Goal: Task Accomplishment & Management: Use online tool/utility

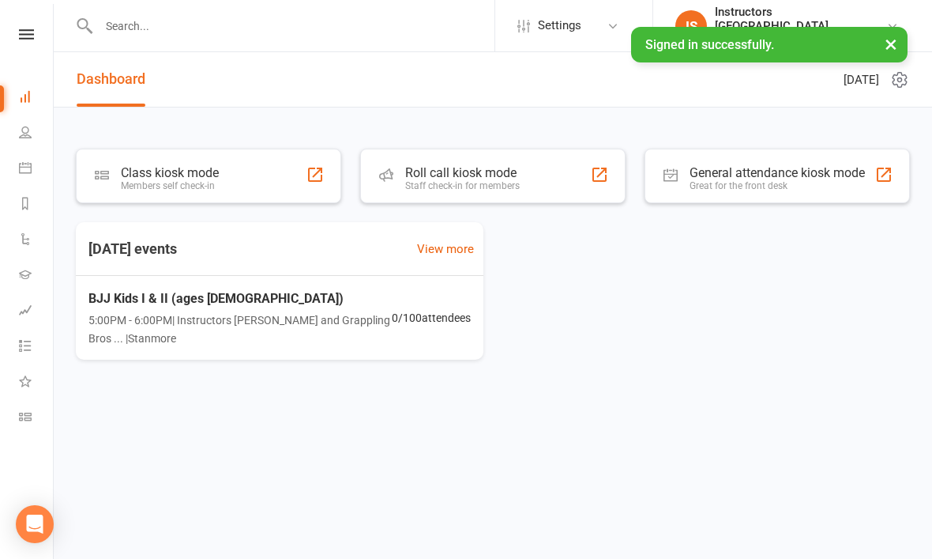
click at [179, 181] on div "Members self check-in" at bounding box center [170, 185] width 98 height 11
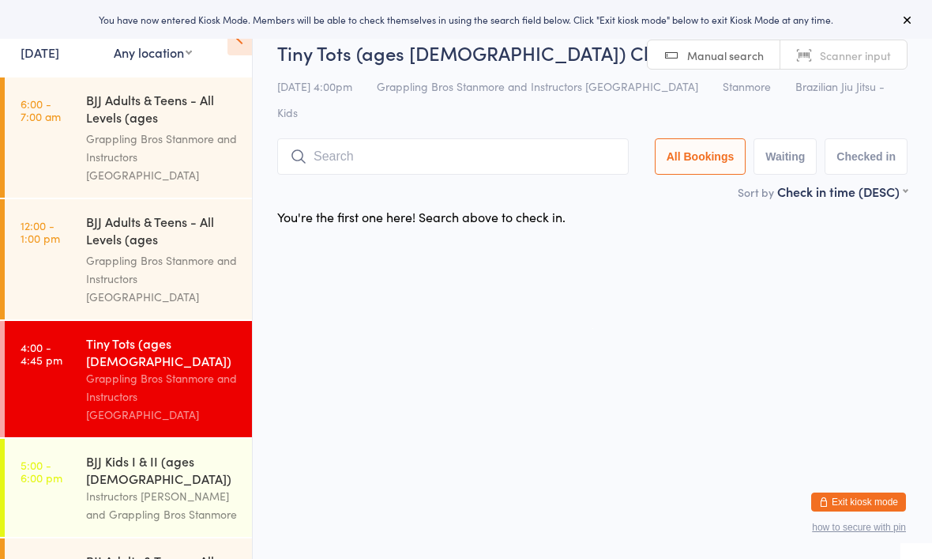
click at [430, 138] on input "search" at bounding box center [453, 156] width 352 height 36
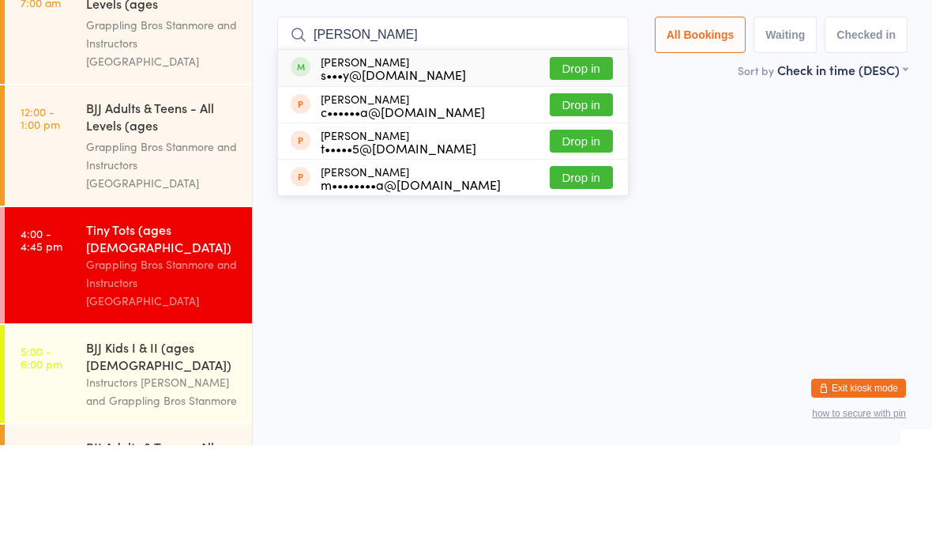
type input "Marcus"
click at [574, 171] on button "Drop in" at bounding box center [581, 182] width 63 height 23
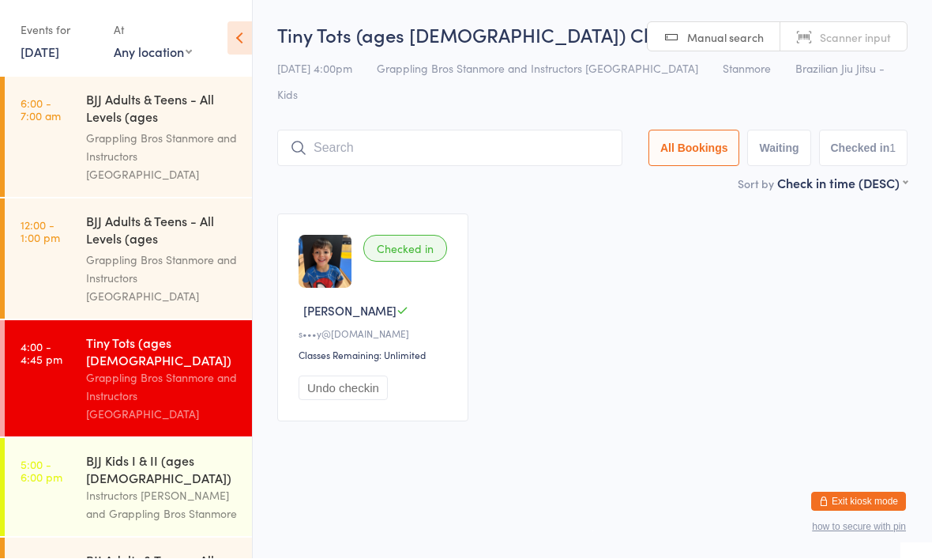
click at [55, 219] on time "12:00 - 1:00 pm" at bounding box center [41, 231] width 40 height 25
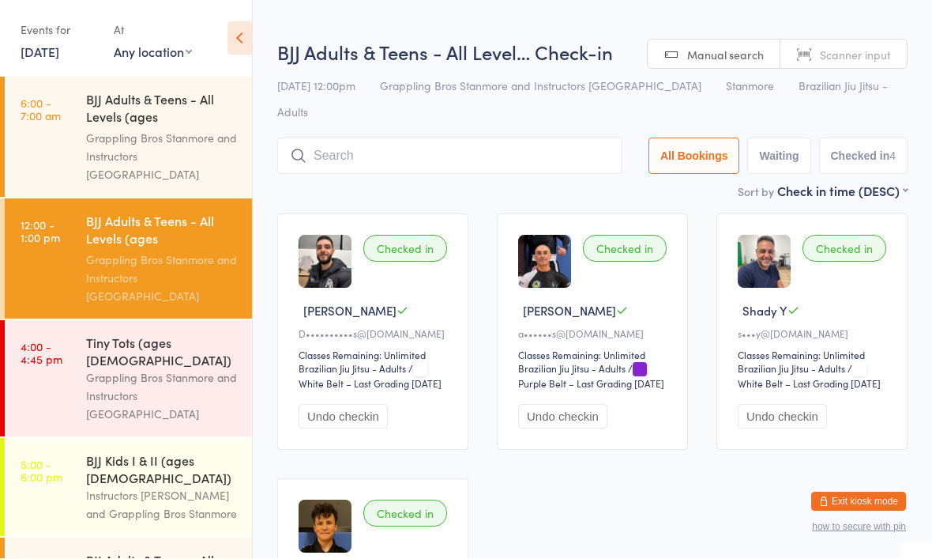
scroll to position [1, 0]
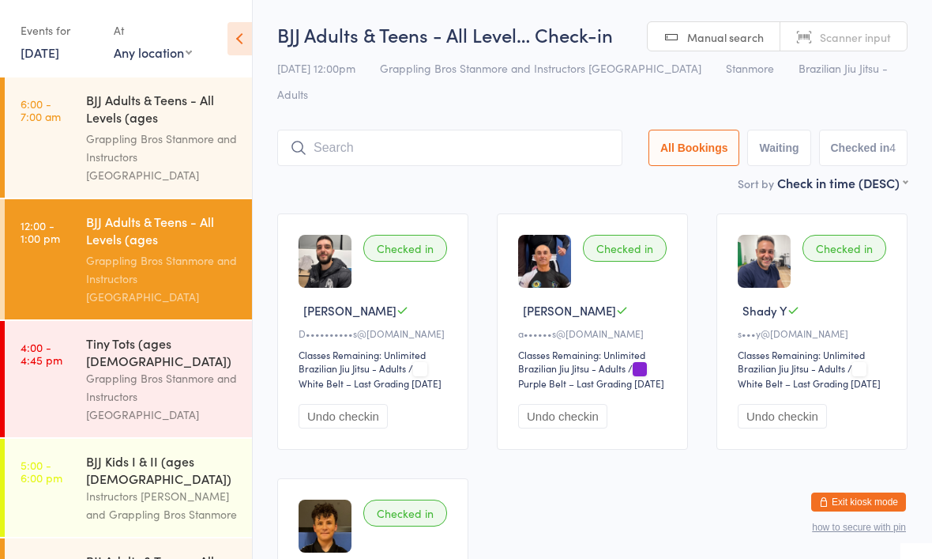
click at [115, 452] on div "BJJ Kids I & II (ages [DEMOGRAPHIC_DATA])" at bounding box center [162, 469] width 152 height 35
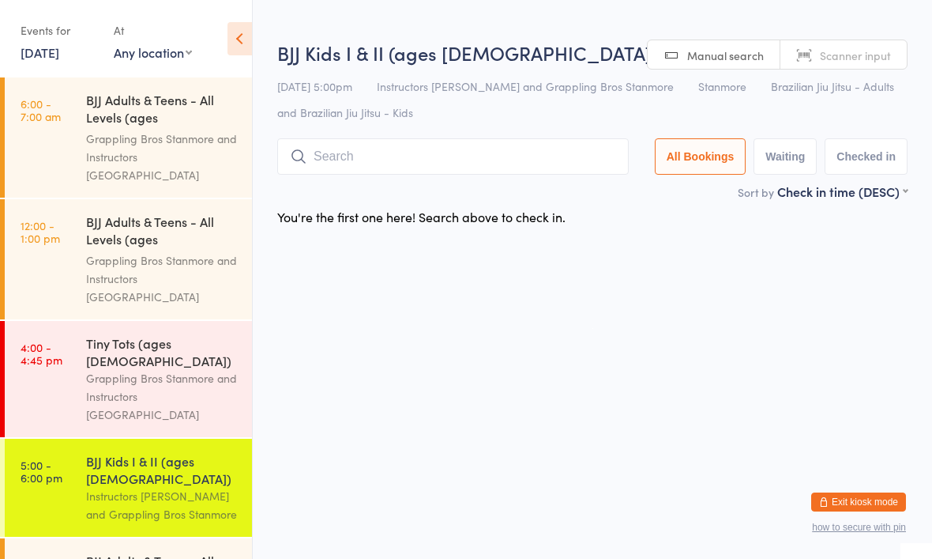
click at [450, 160] on input "search" at bounding box center [453, 156] width 352 height 36
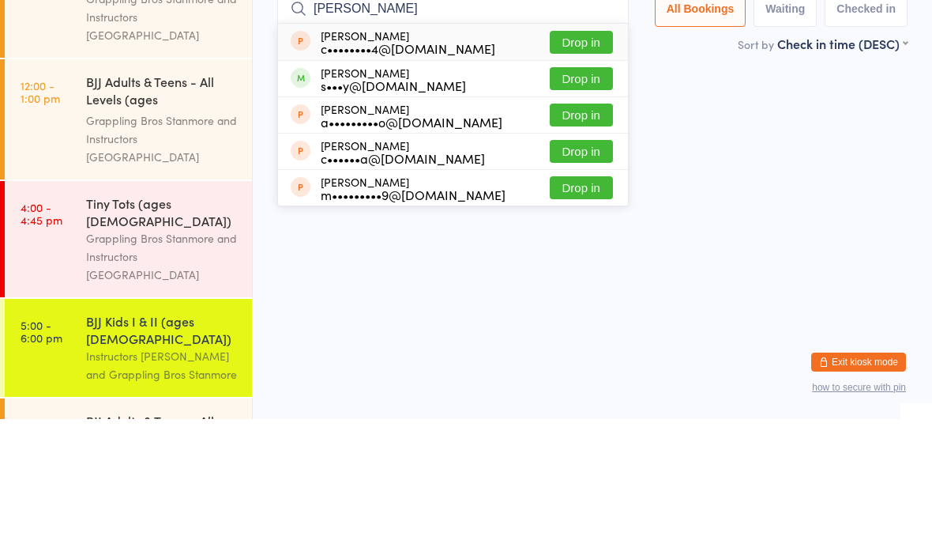
type input "Matt"
click at [565, 207] on button "Drop in" at bounding box center [581, 218] width 63 height 23
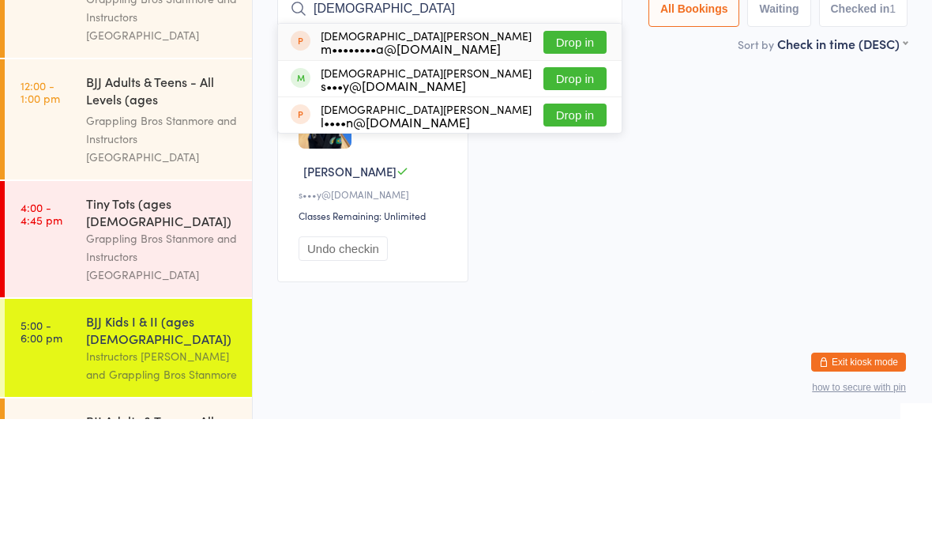
type input "Christian"
click at [557, 207] on button "Drop in" at bounding box center [575, 218] width 63 height 23
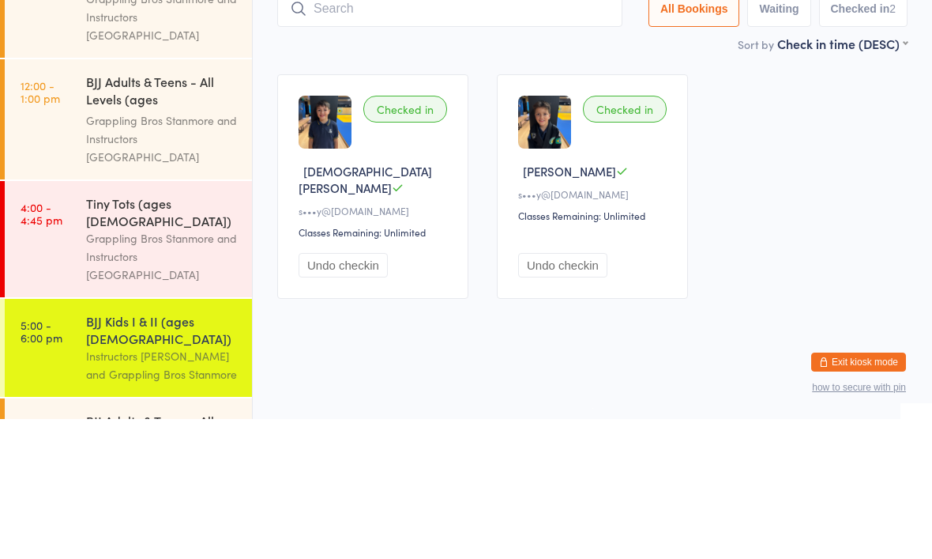
click at [755, 200] on div "Checked in Christian Y s•••y@sydesign.com.au Classes Remaining: Unlimited Undo …" at bounding box center [592, 326] width 659 height 253
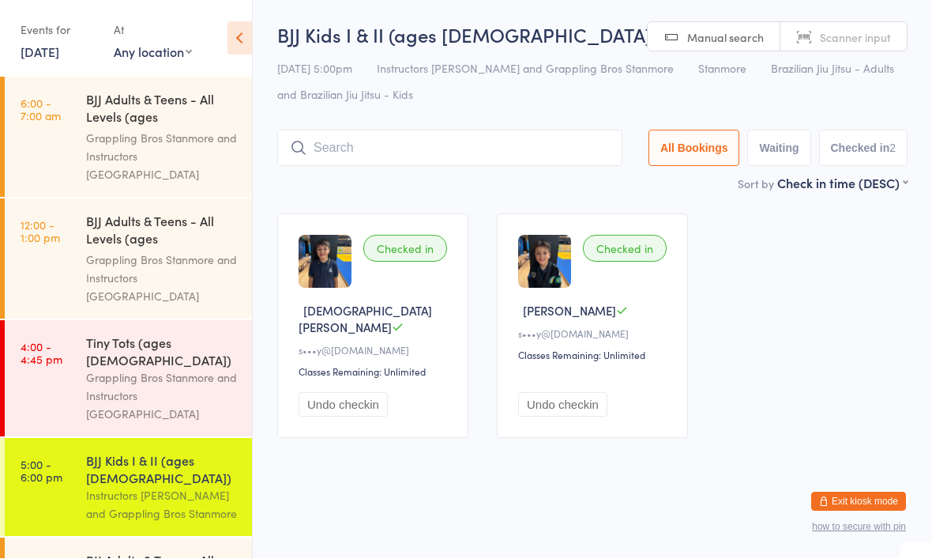
click at [100, 334] on div "Tiny Tots (ages 4-6)" at bounding box center [162, 351] width 152 height 35
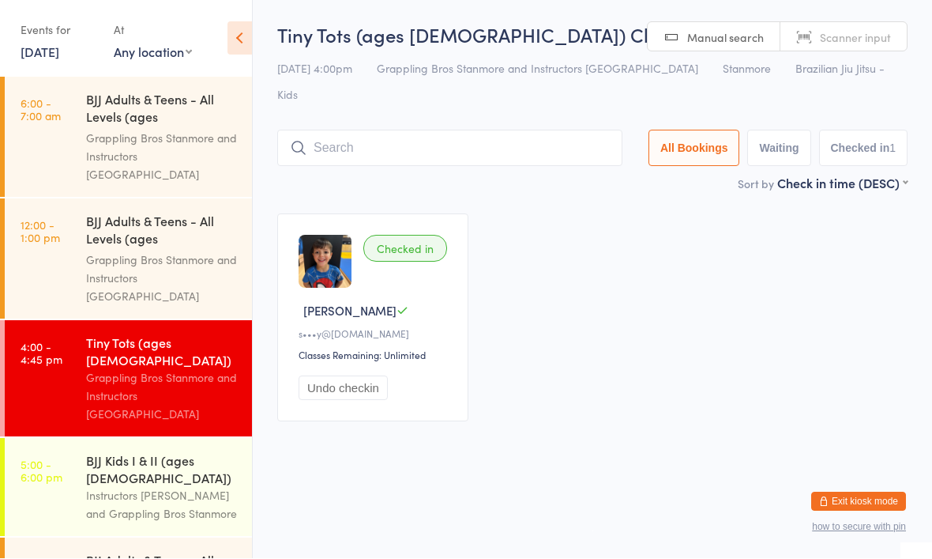
click at [378, 130] on input "search" at bounding box center [449, 148] width 345 height 36
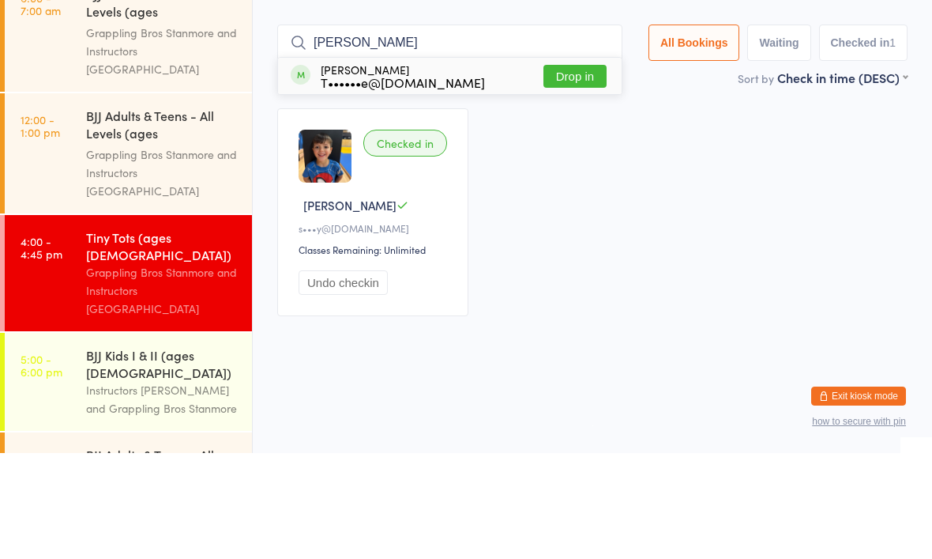
type input "Lenn"
click at [562, 171] on button "Drop in" at bounding box center [575, 182] width 63 height 23
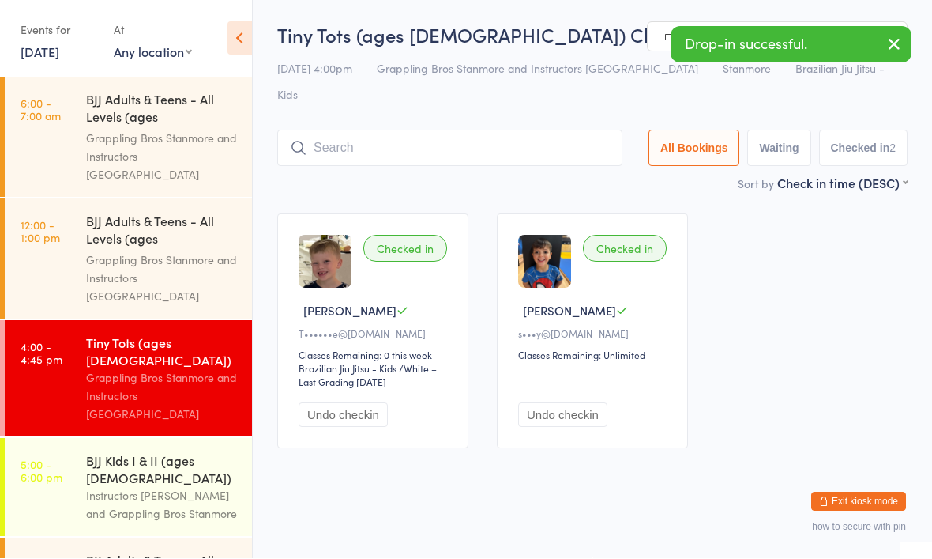
click at [469, 457] on html "You have now entered Kiosk Mode. Members will be able to check themselves in us…" at bounding box center [466, 279] width 932 height 559
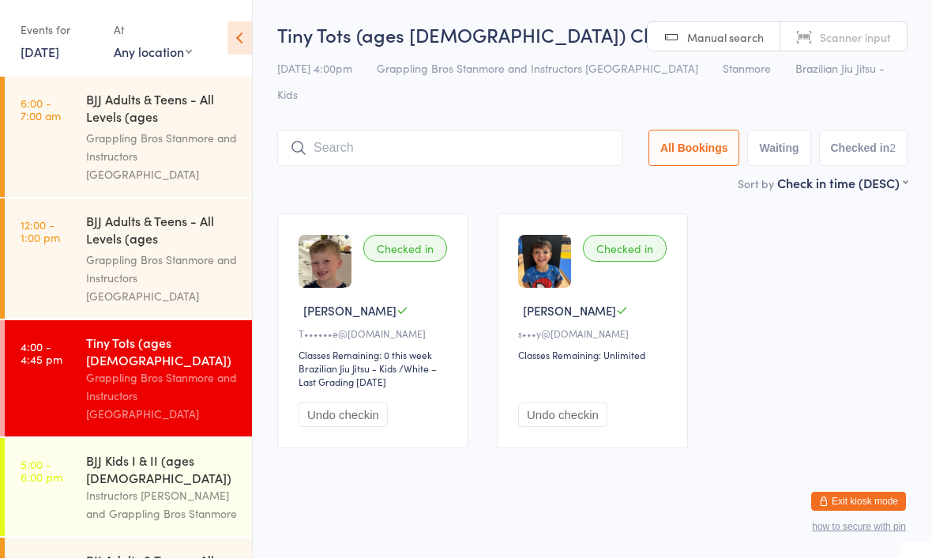
click at [375, 130] on input "search" at bounding box center [449, 148] width 345 height 36
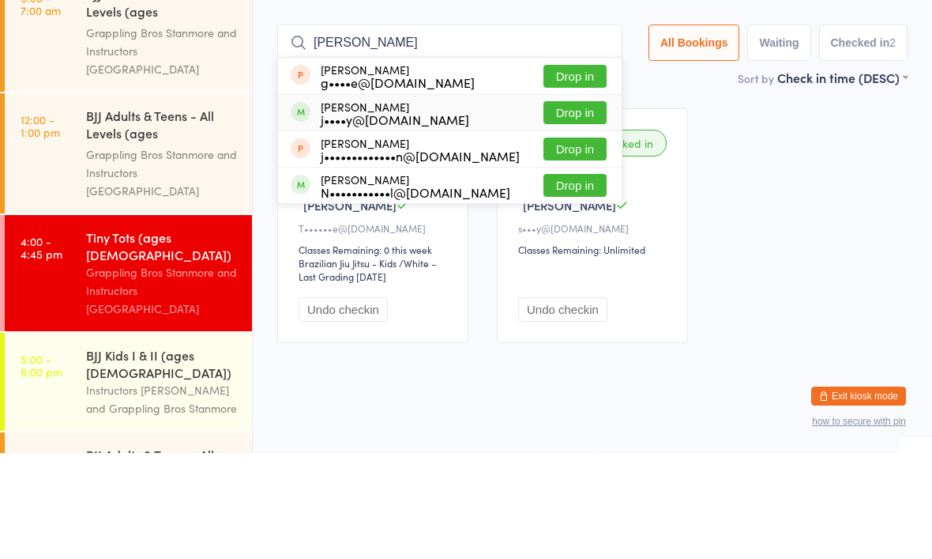
type input "Georg"
click at [356, 219] on div "j••••y@hfinance.com.au" at bounding box center [395, 225] width 149 height 13
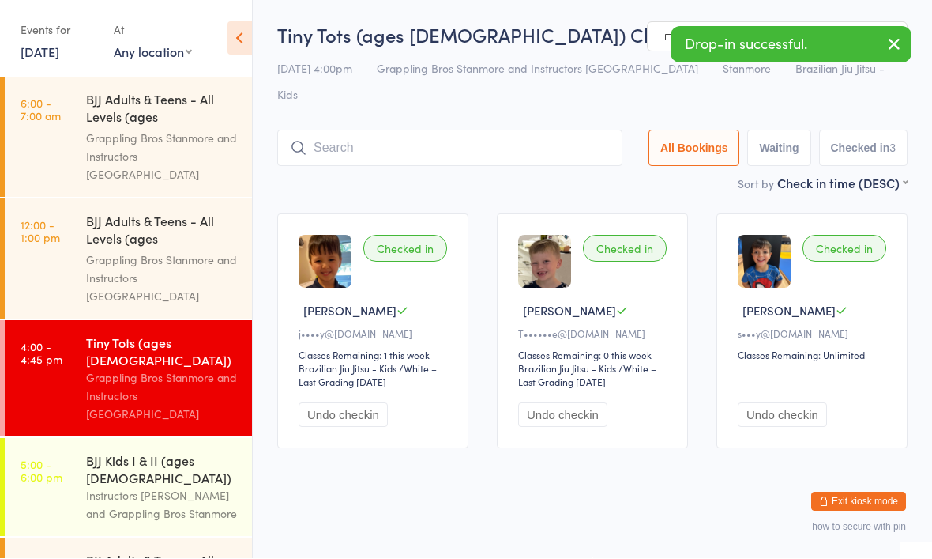
click at [405, 235] on div "Checked in" at bounding box center [405, 248] width 84 height 27
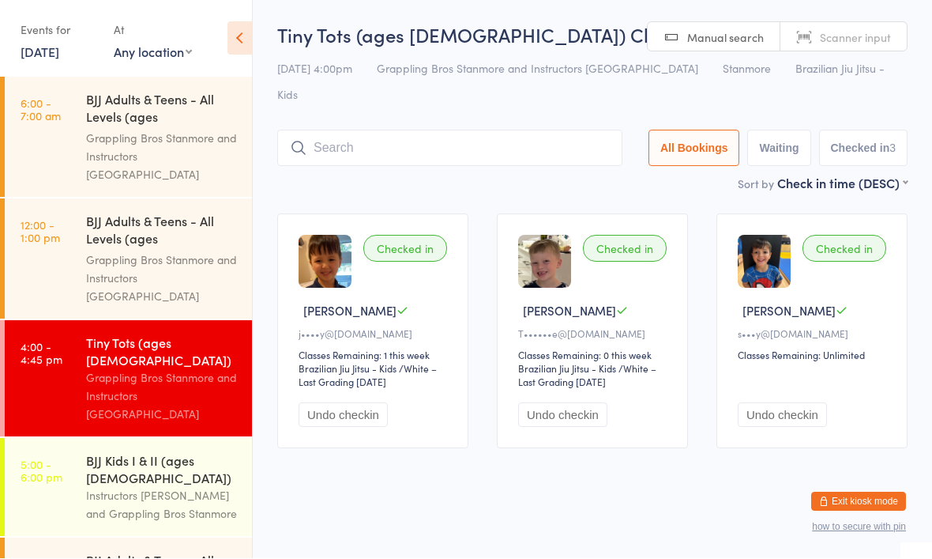
click at [527, 130] on input "search" at bounding box center [449, 148] width 345 height 36
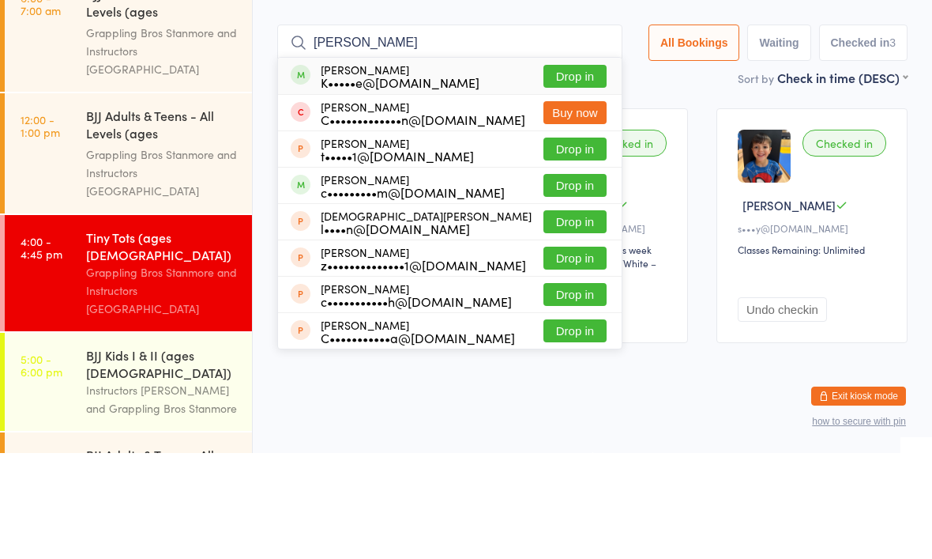
type input "Charles"
click at [578, 171] on button "Drop in" at bounding box center [575, 182] width 63 height 23
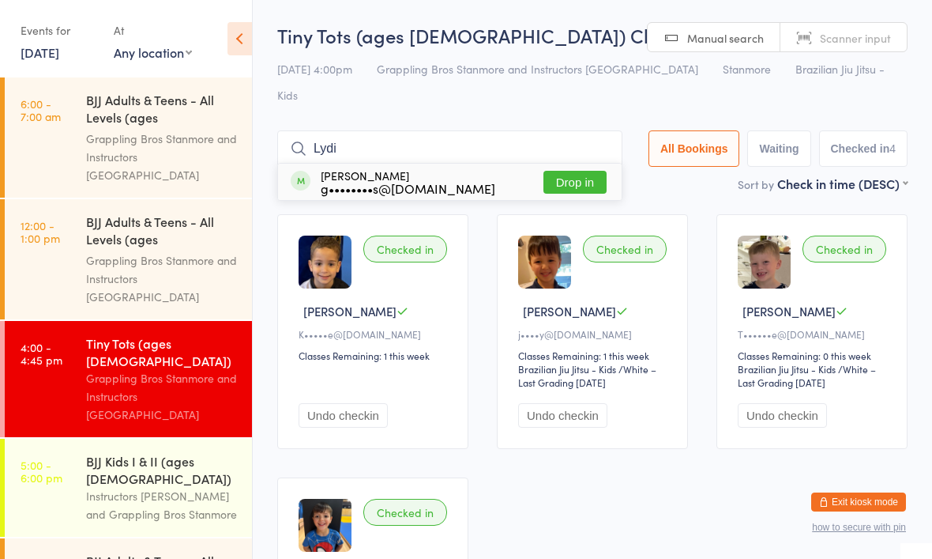
type input "Lydia"
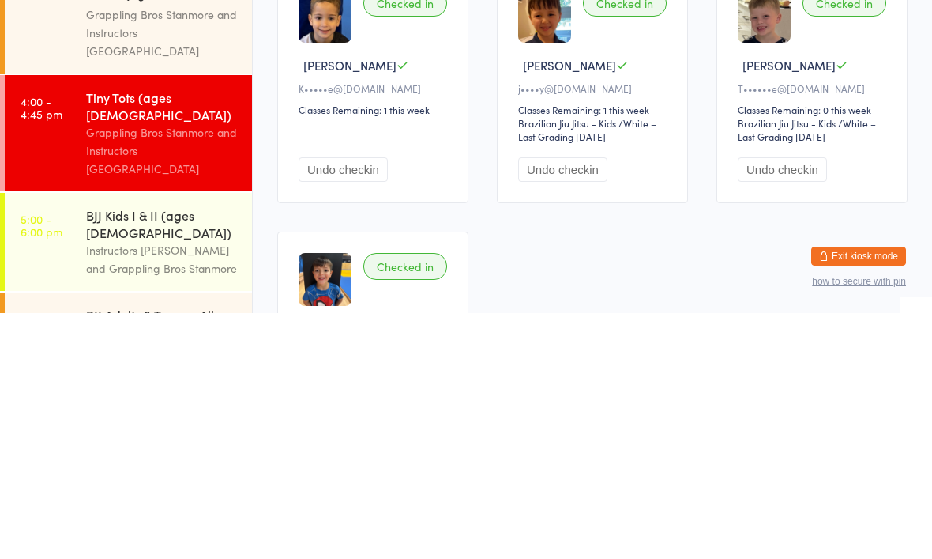
click at [145, 487] on div "Instructors Stanmore and Grappling Bros Stanmore" at bounding box center [162, 505] width 152 height 36
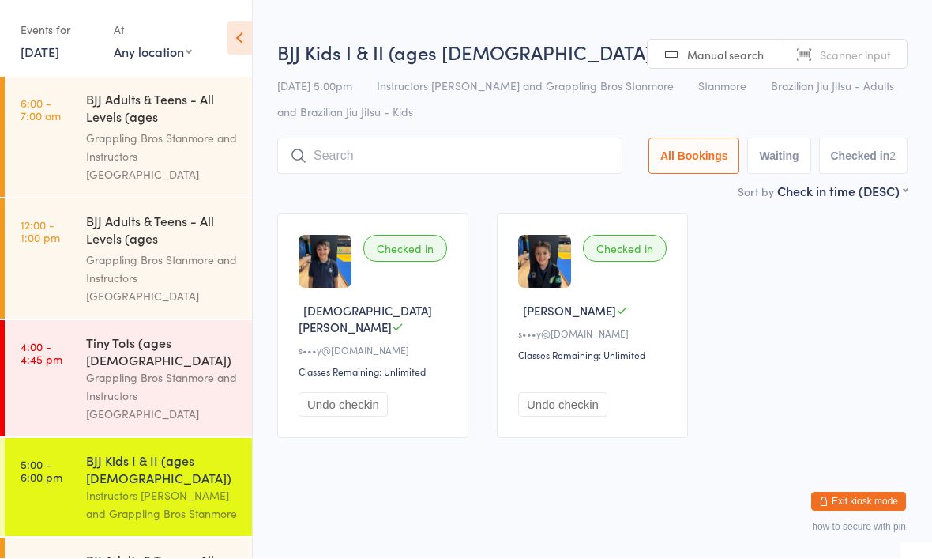
click at [421, 153] on input "search" at bounding box center [449, 156] width 345 height 36
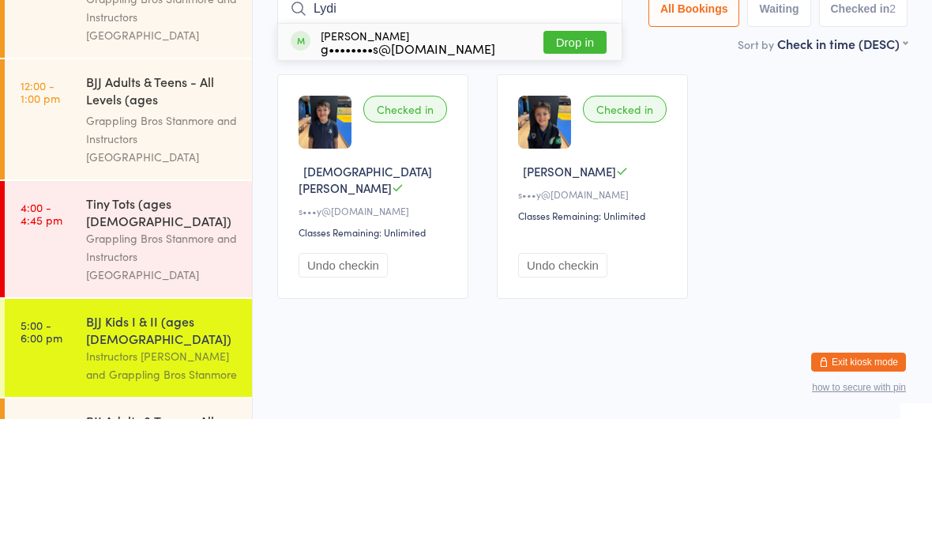
type input "Lydia"
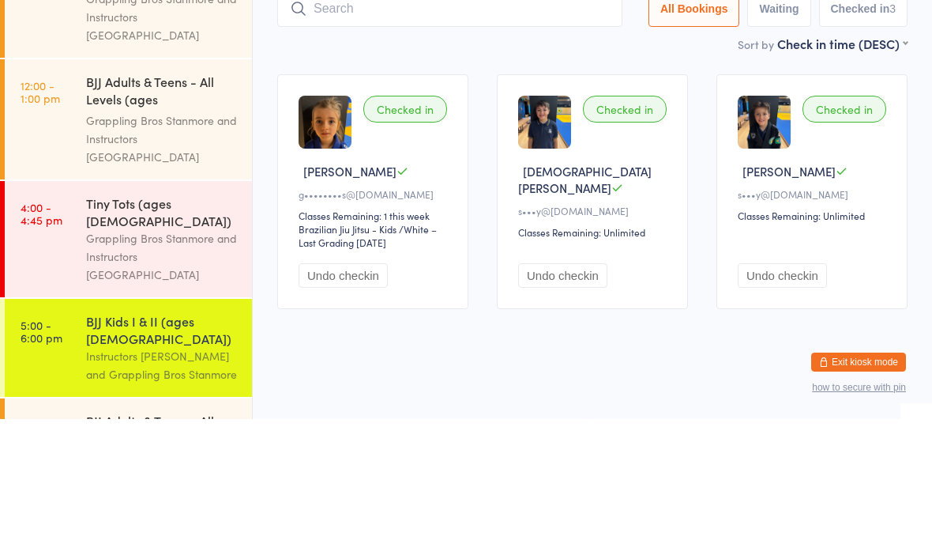
click at [317, 303] on span "Lydia P" at bounding box center [349, 311] width 93 height 17
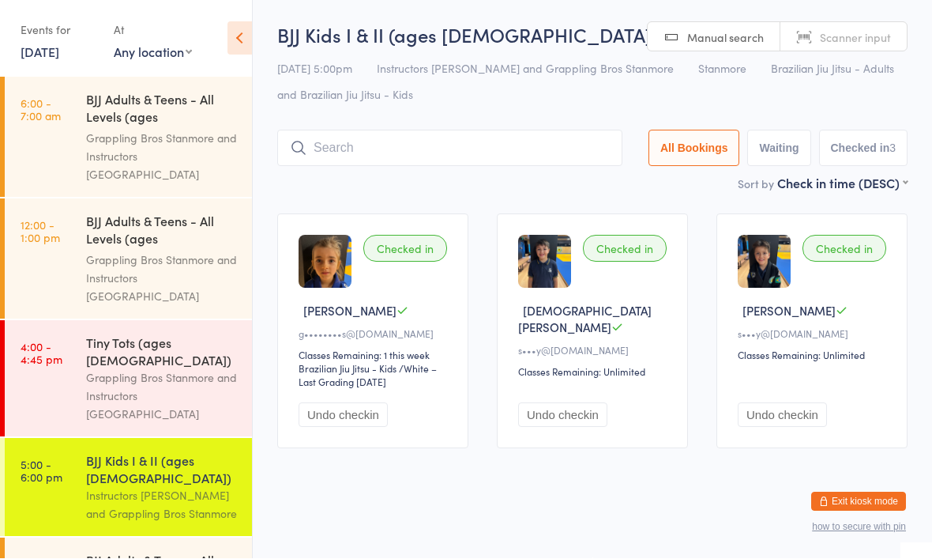
click at [410, 134] on input "search" at bounding box center [449, 148] width 345 height 36
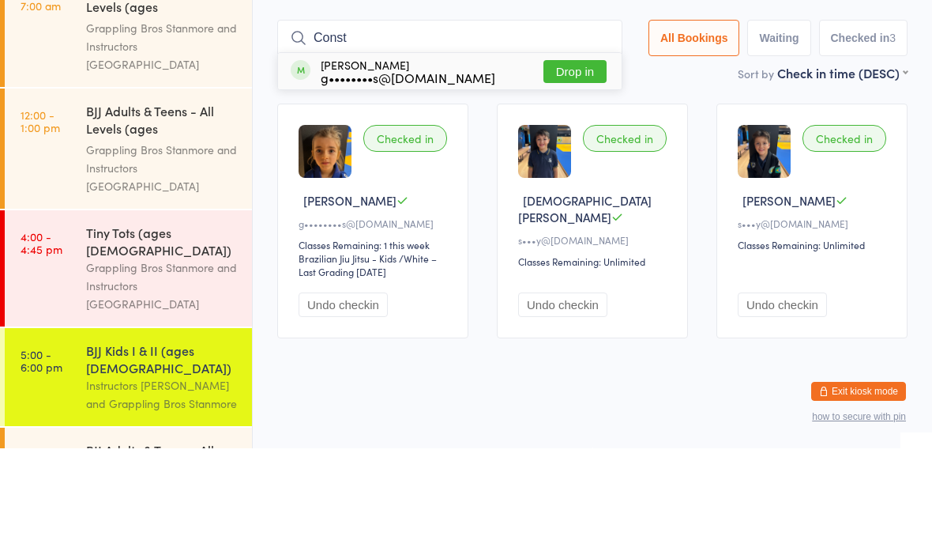
type input "Consta"
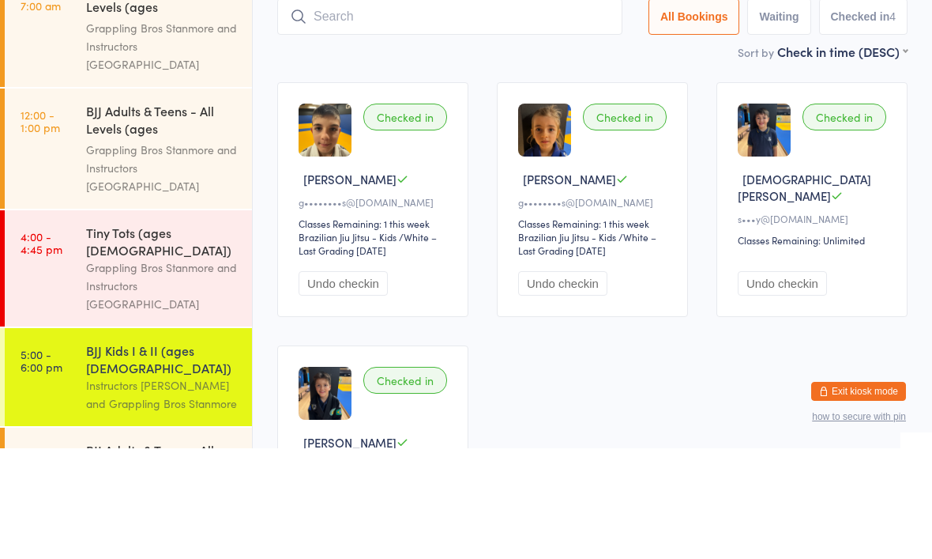
click at [380, 193] on div "Checked in Constantine P g••••••••s@hotmail.com Classes Remaining: 1 this week …" at bounding box center [372, 310] width 191 height 235
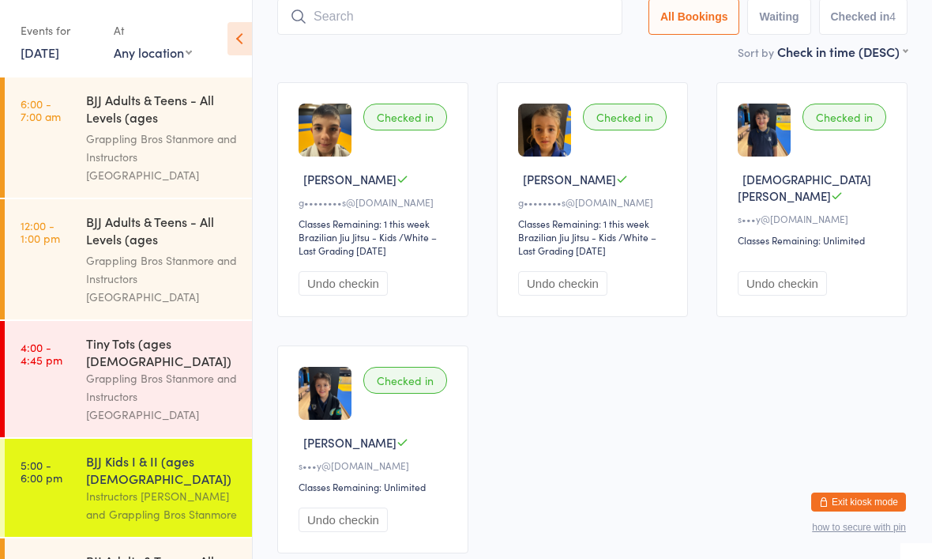
click at [397, 20] on input "search" at bounding box center [449, 16] width 345 height 36
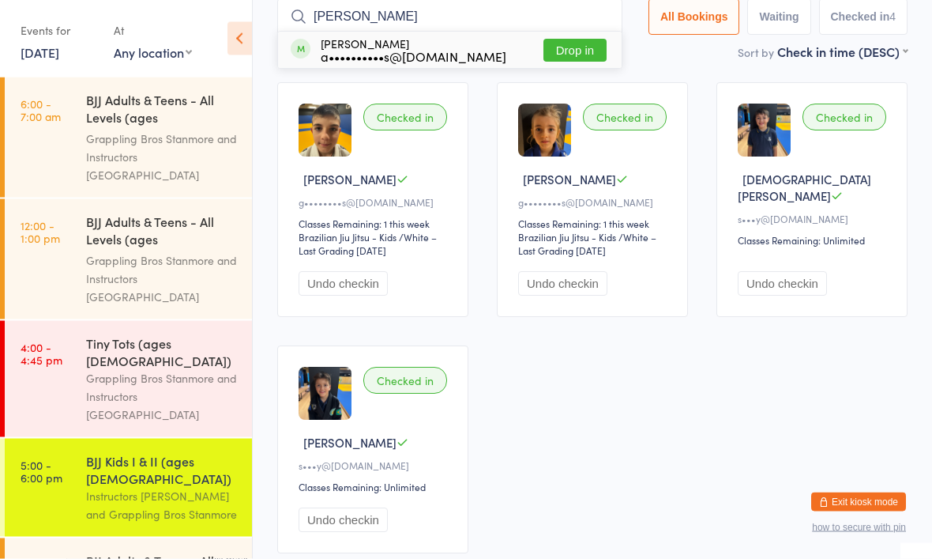
type input "Victor"
click at [568, 51] on button "Drop in" at bounding box center [575, 51] width 63 height 23
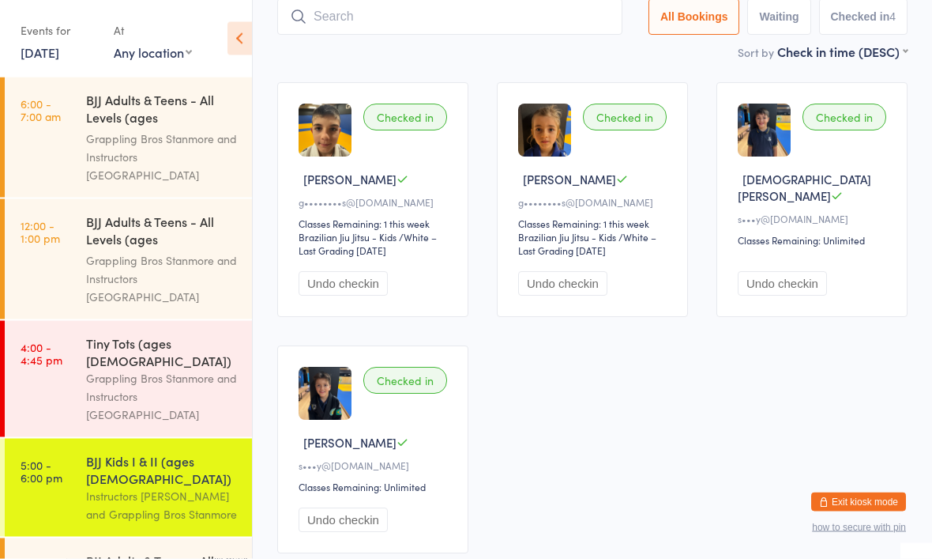
scroll to position [132, 0]
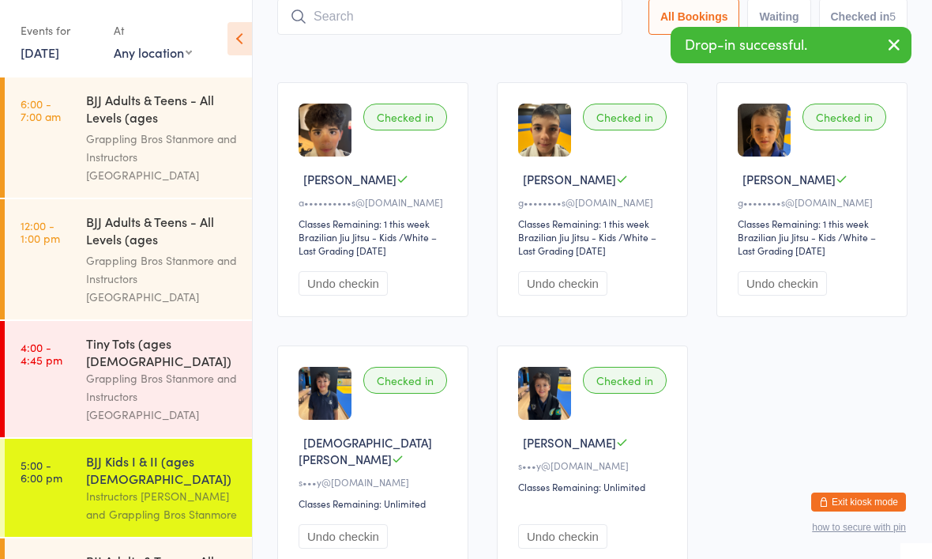
click at [374, 5] on input "search" at bounding box center [449, 16] width 345 height 36
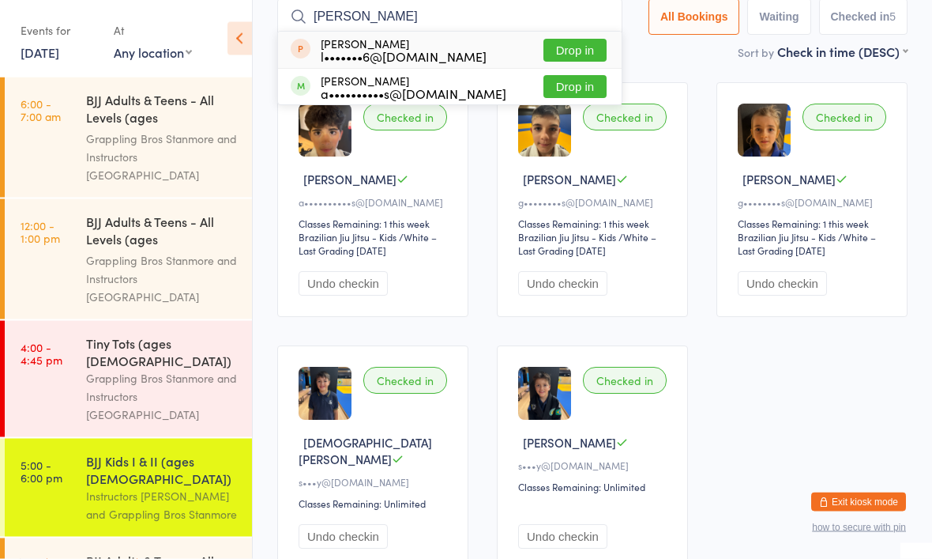
type input "Olivia"
click at [566, 91] on button "Drop in" at bounding box center [575, 87] width 63 height 23
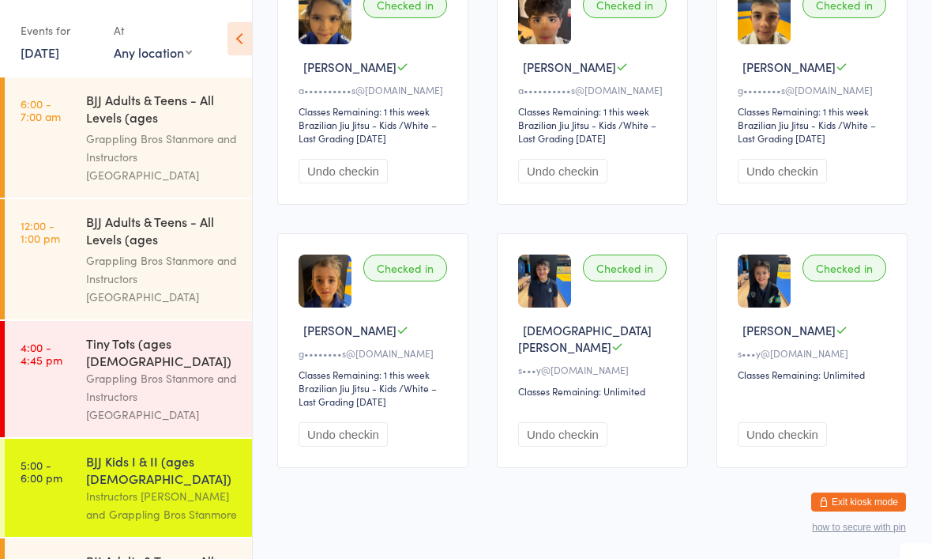
scroll to position [38, 0]
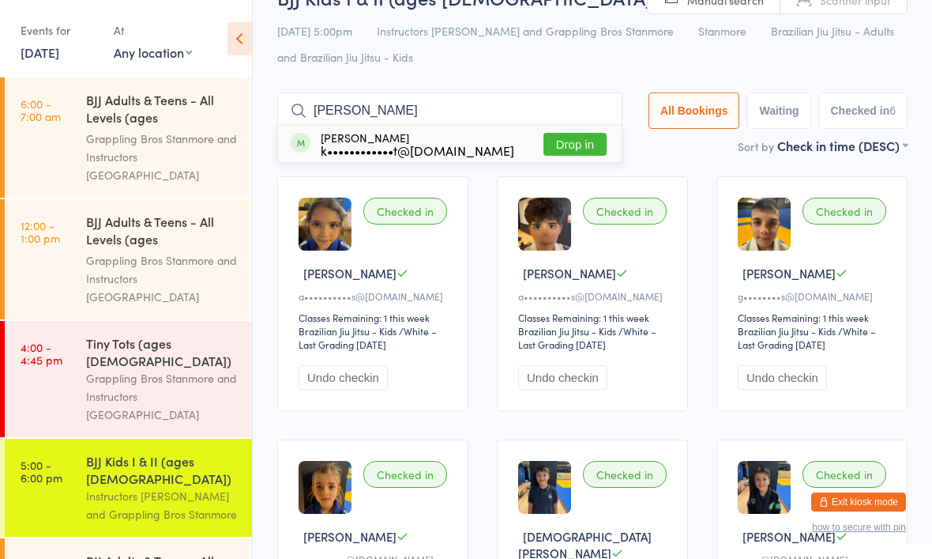
type input "Woody"
click at [561, 141] on button "Drop in" at bounding box center [575, 144] width 63 height 23
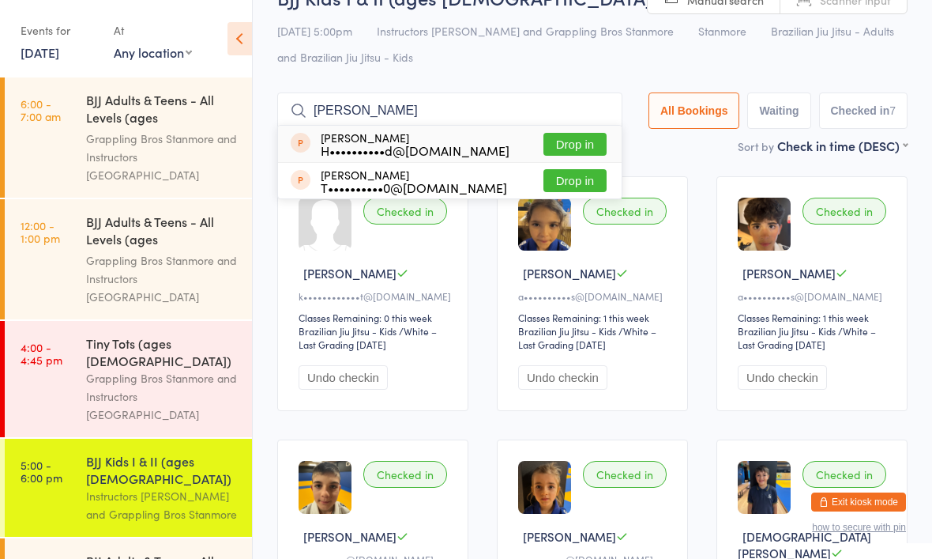
type input "Toby"
click at [565, 141] on button "Drop in" at bounding box center [575, 144] width 63 height 23
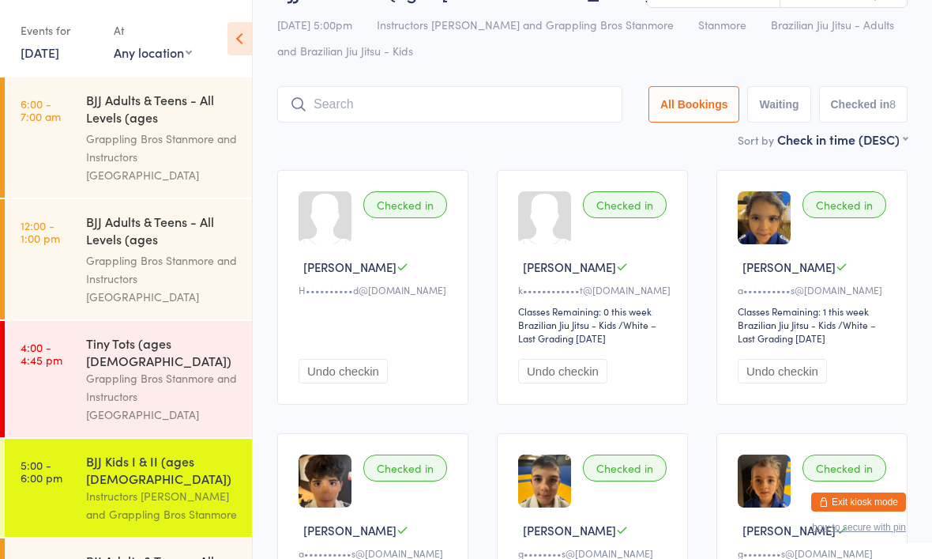
scroll to position [0, 0]
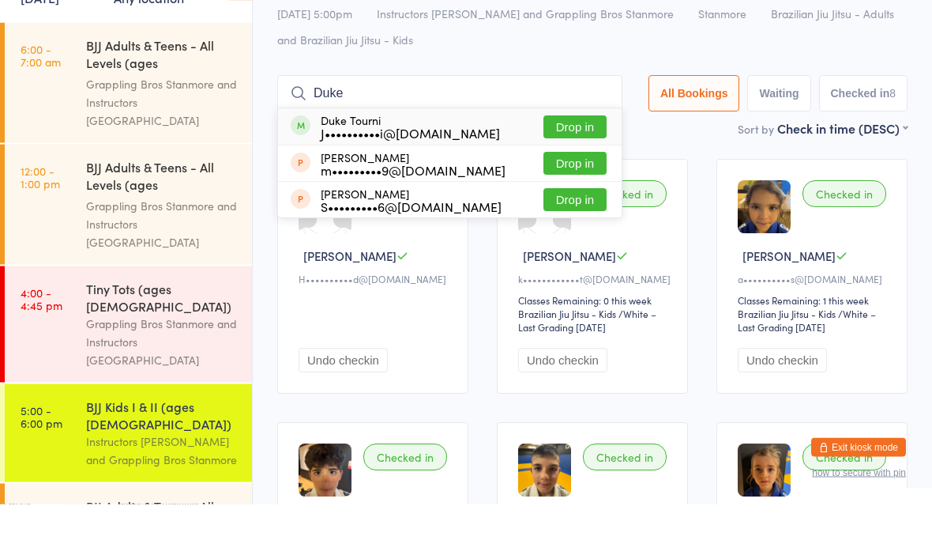
type input "Duke"
click at [570, 171] on button "Drop in" at bounding box center [575, 182] width 63 height 23
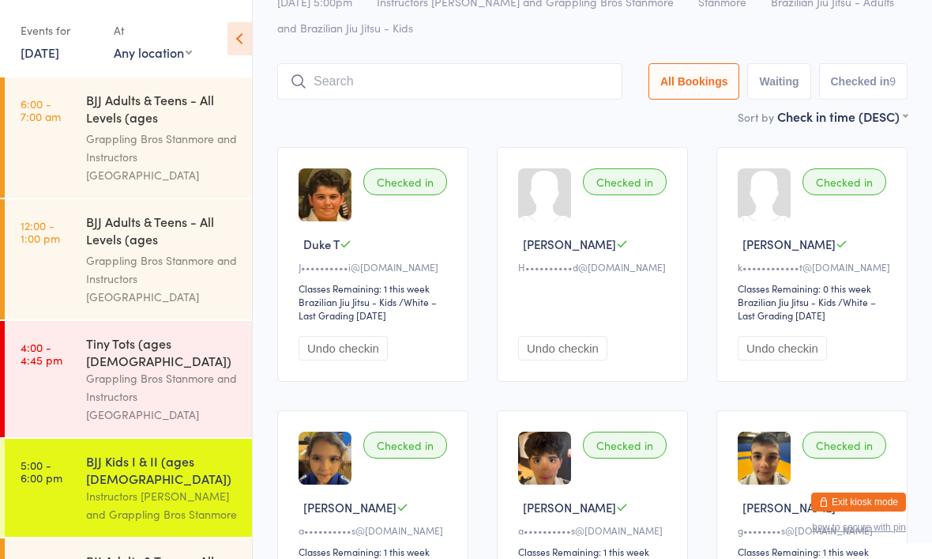
scroll to position [59, 0]
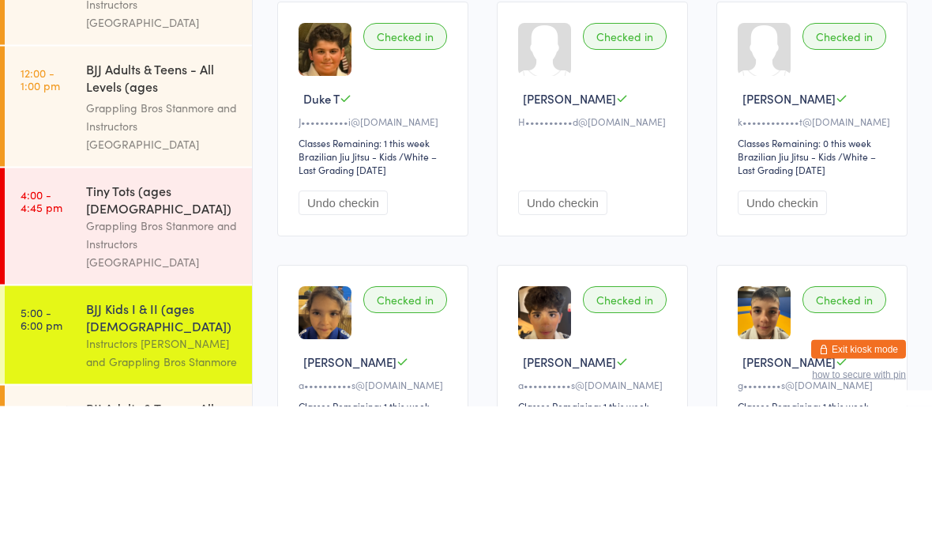
click at [461, 155] on div "Checked in Duke T J••••••••••i@gmail.com Classes Remaining: 1 this week Brazili…" at bounding box center [372, 272] width 191 height 235
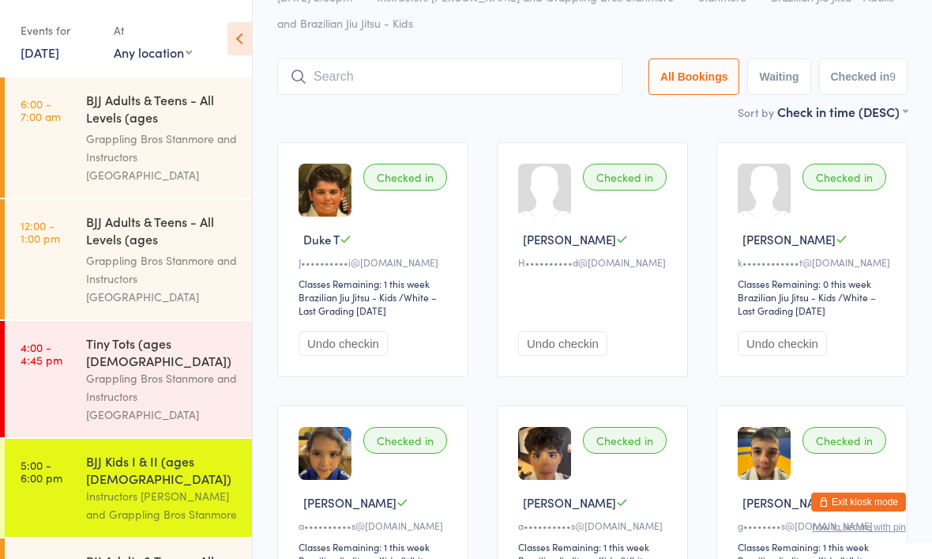
scroll to position [0, 0]
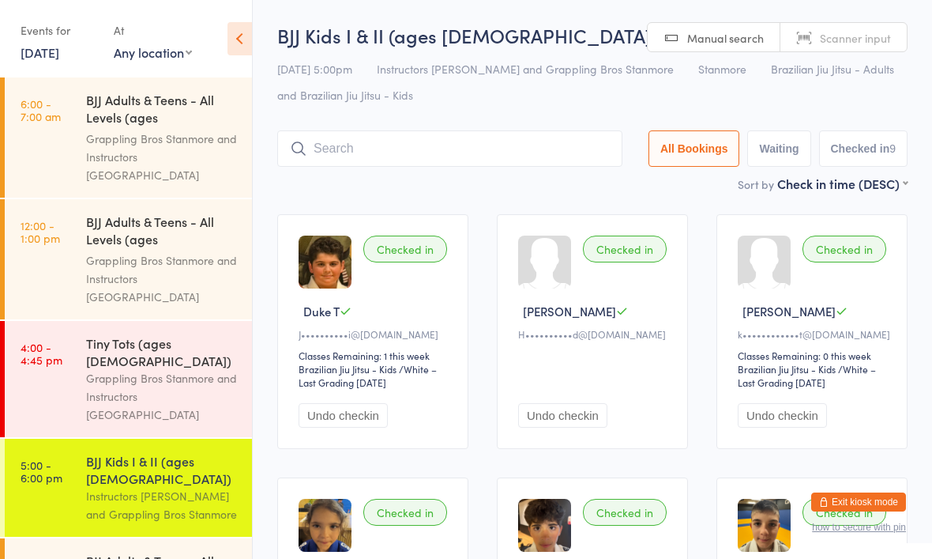
click at [182, 369] on div "Grappling Bros Stanmore and Instructors Stanmore" at bounding box center [162, 396] width 152 height 55
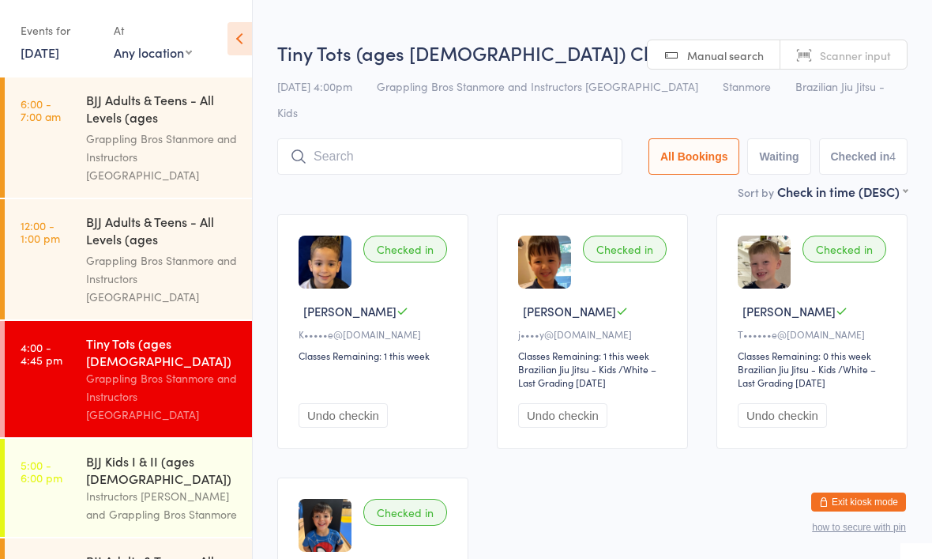
click at [162, 487] on div "Instructors Stanmore and Grappling Bros Stanmore" at bounding box center [162, 505] width 152 height 36
